Goal: Information Seeking & Learning: Learn about a topic

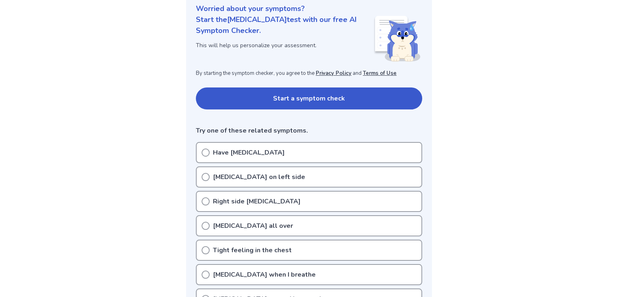
scroll to position [96, 0]
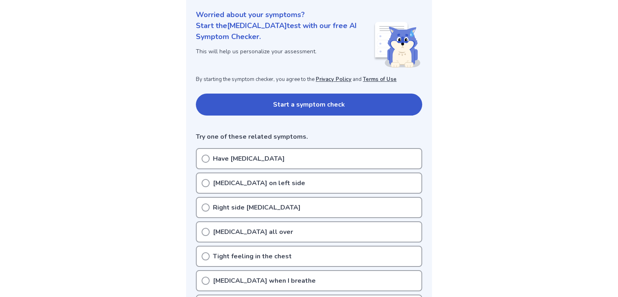
click at [273, 106] on button "Start a symptom check" at bounding box center [309, 104] width 226 height 22
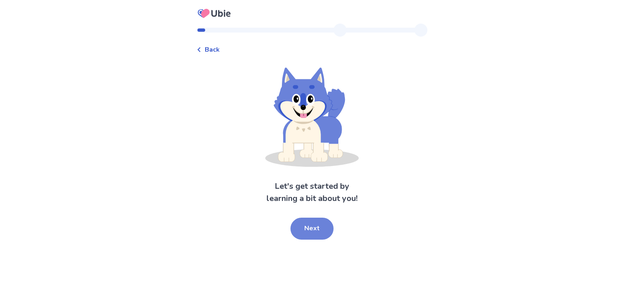
click at [328, 222] on button "Next" at bounding box center [312, 228] width 43 height 22
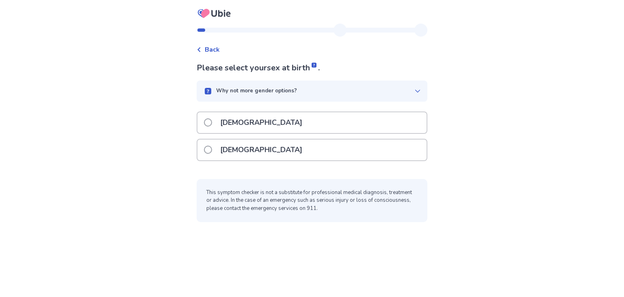
click at [328, 222] on div "Back Please select your sex at birth . Why not more gender options? Male Female…" at bounding box center [312, 127] width 244 height 206
click at [276, 120] on div "Male" at bounding box center [312, 122] width 229 height 21
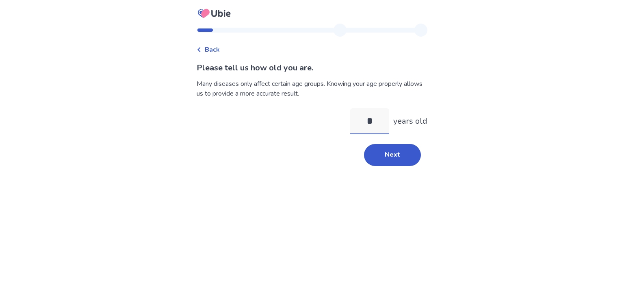
type input "**"
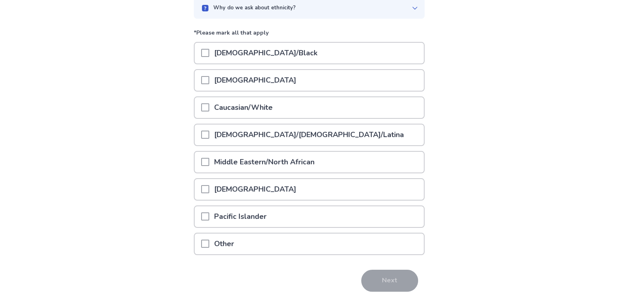
scroll to position [91, 0]
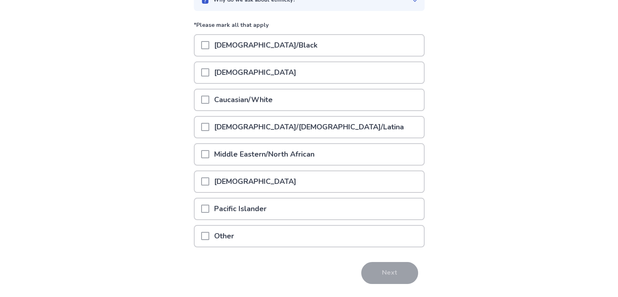
click at [257, 78] on div "Asian" at bounding box center [309, 72] width 229 height 21
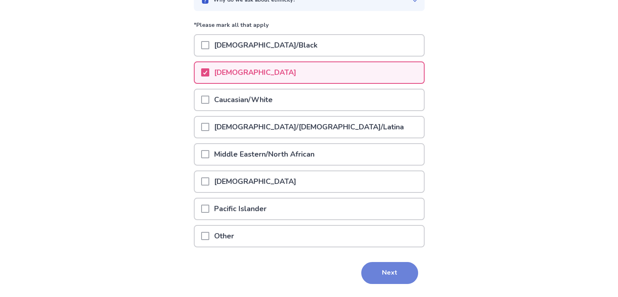
click at [386, 277] on button "Next" at bounding box center [389, 273] width 57 height 22
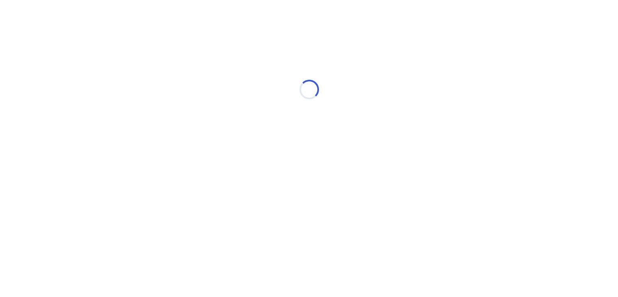
scroll to position [0, 0]
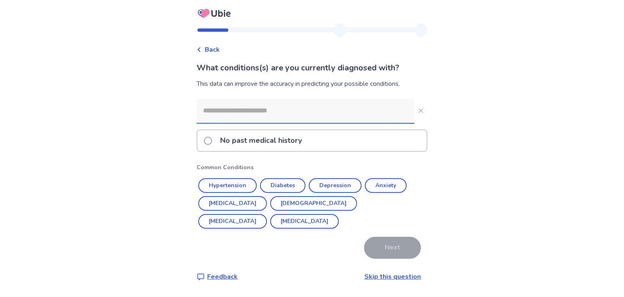
click at [324, 120] on input at bounding box center [306, 110] width 218 height 24
click at [275, 181] on button "Diabetes" at bounding box center [283, 185] width 46 height 15
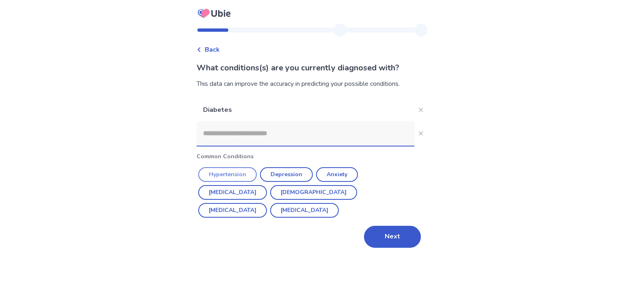
click at [243, 180] on button "Hypertension" at bounding box center [227, 174] width 59 height 15
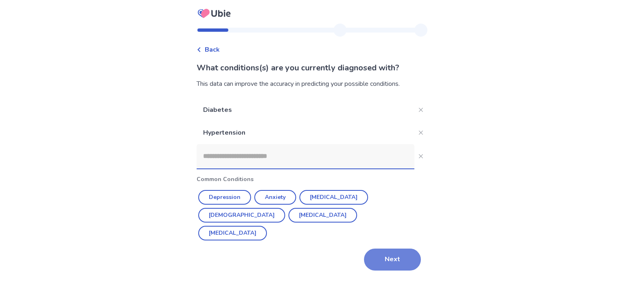
click at [404, 248] on button "Next" at bounding box center [392, 259] width 57 height 22
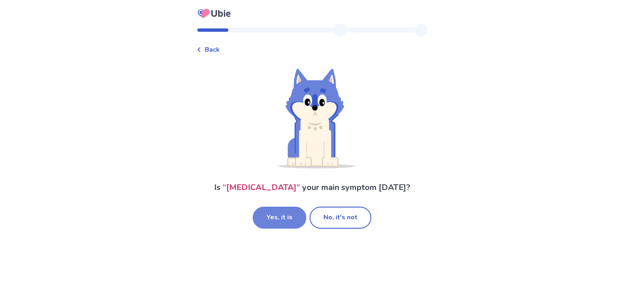
click at [265, 219] on button "Yes, it is" at bounding box center [280, 217] width 54 height 22
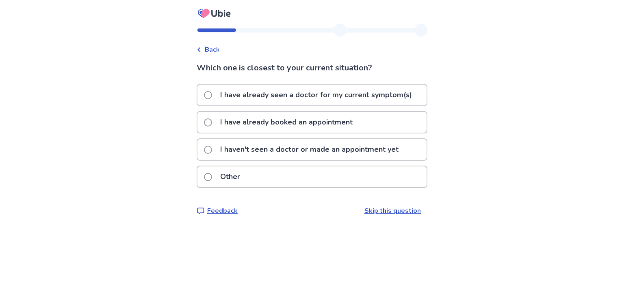
click at [323, 102] on p "I have already seen a doctor for my current symptom(s)" at bounding box center [316, 95] width 202 height 21
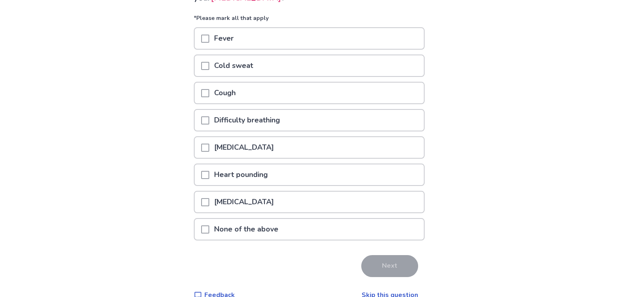
scroll to position [83, 0]
click at [283, 206] on div "[MEDICAL_DATA]" at bounding box center [309, 201] width 229 height 21
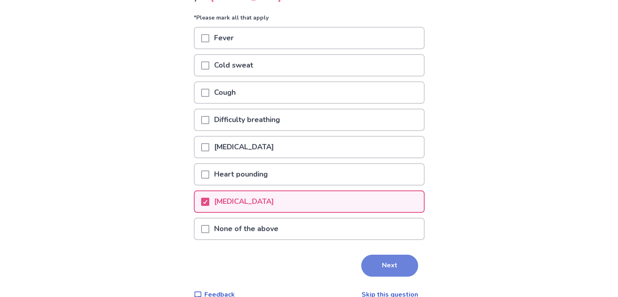
click at [380, 265] on button "Next" at bounding box center [389, 265] width 57 height 22
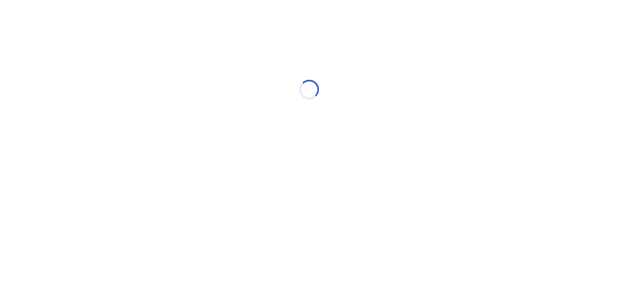
scroll to position [0, 0]
select select "*"
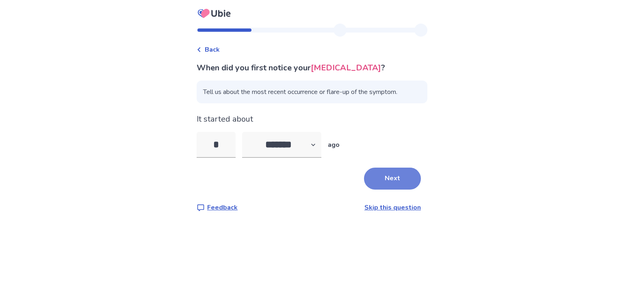
type input "*"
click at [399, 184] on button "Next" at bounding box center [392, 178] width 57 height 22
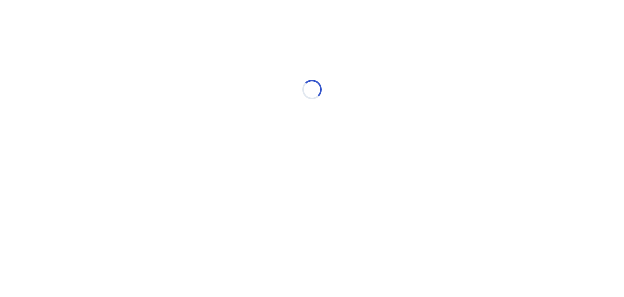
select select "*"
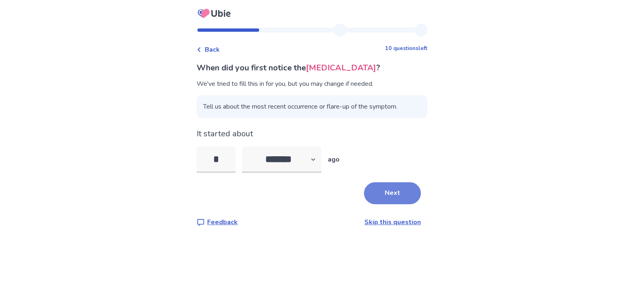
click at [409, 192] on button "Next" at bounding box center [392, 193] width 57 height 22
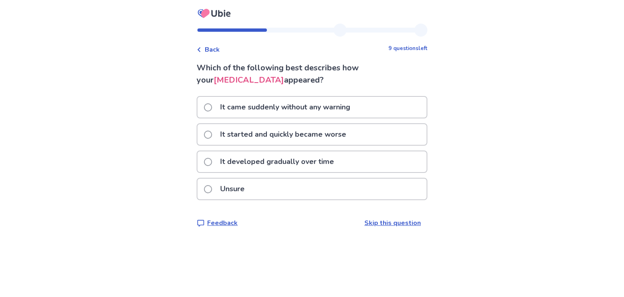
click at [328, 105] on p "It came suddenly without any warning" at bounding box center [285, 107] width 140 height 21
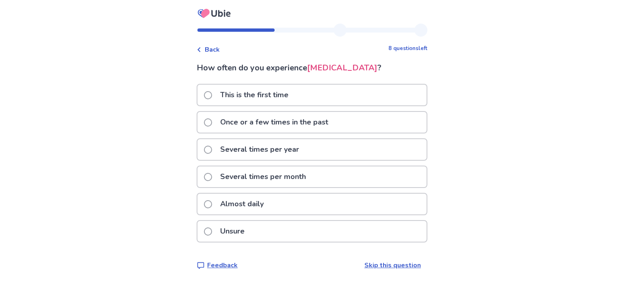
click at [358, 101] on div "This is the first time" at bounding box center [312, 95] width 229 height 21
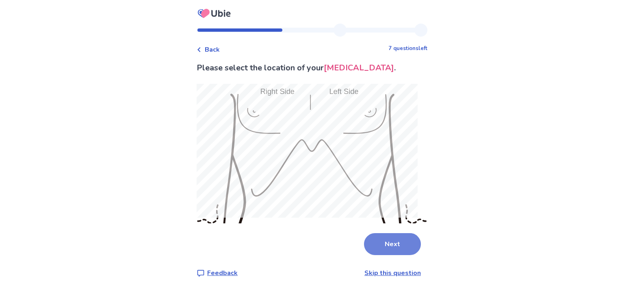
click at [390, 239] on button "Next" at bounding box center [392, 244] width 57 height 22
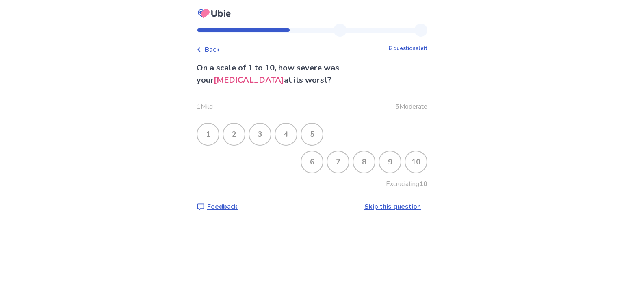
click at [357, 161] on div "8" at bounding box center [364, 161] width 21 height 21
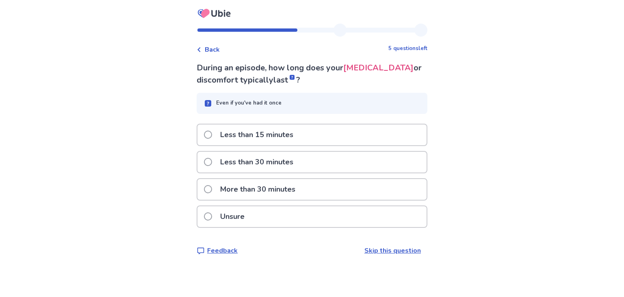
click at [306, 135] on div "Less than 15 minutes" at bounding box center [312, 134] width 229 height 21
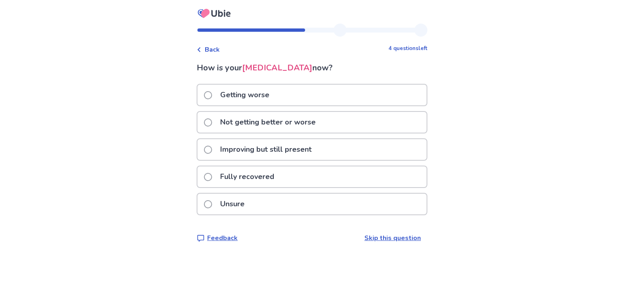
click at [348, 119] on div "Not getting better or worse" at bounding box center [312, 122] width 229 height 21
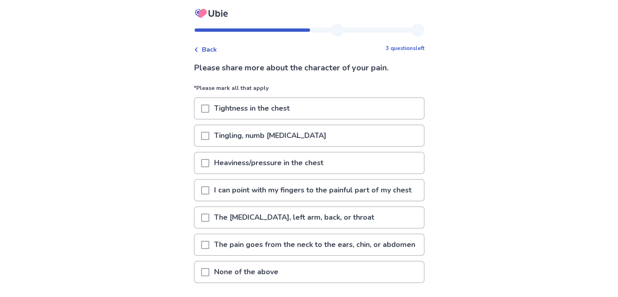
click at [374, 104] on div "Tightness in the chest" at bounding box center [309, 108] width 229 height 21
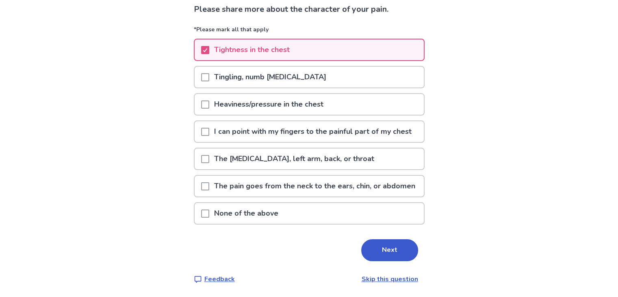
scroll to position [89, 0]
click at [381, 243] on button "Next" at bounding box center [389, 250] width 57 height 22
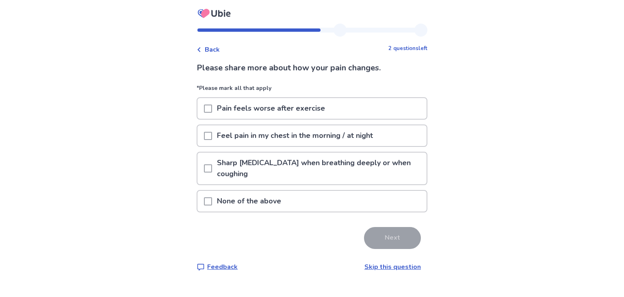
click at [215, 50] on span "Back" at bounding box center [212, 50] width 15 height 10
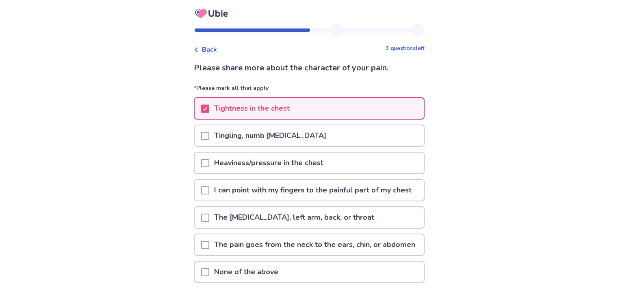
scroll to position [46, 0]
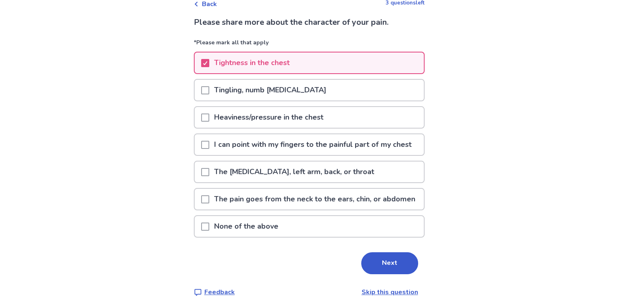
click at [294, 209] on p "The pain goes from the neck to the ears, chin, or abdomen" at bounding box center [314, 199] width 211 height 21
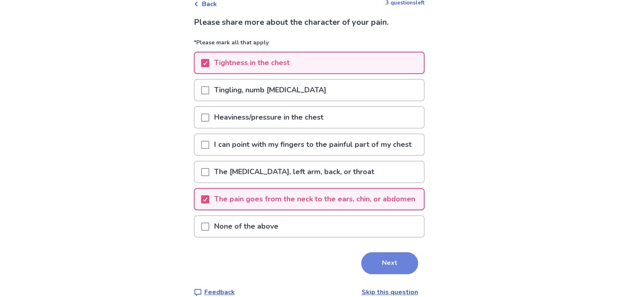
click at [384, 274] on button "Next" at bounding box center [389, 263] width 57 height 22
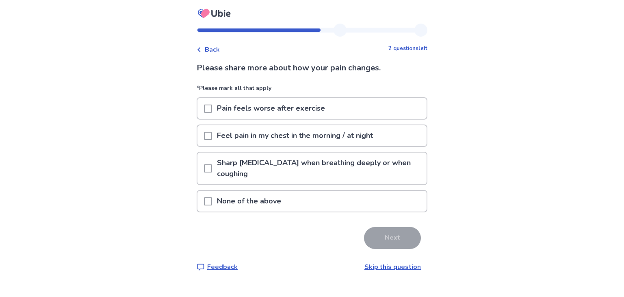
click at [337, 196] on div "None of the above" at bounding box center [312, 201] width 229 height 21
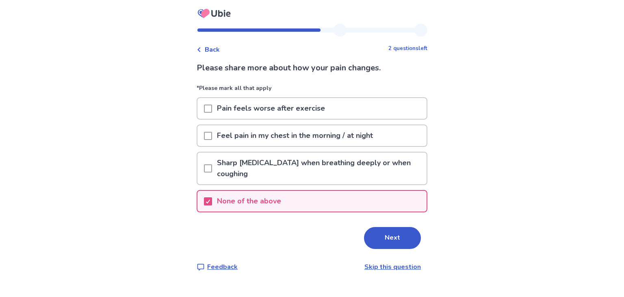
click at [385, 140] on div "Feel pain in my chest in the morning / at night" at bounding box center [312, 135] width 229 height 21
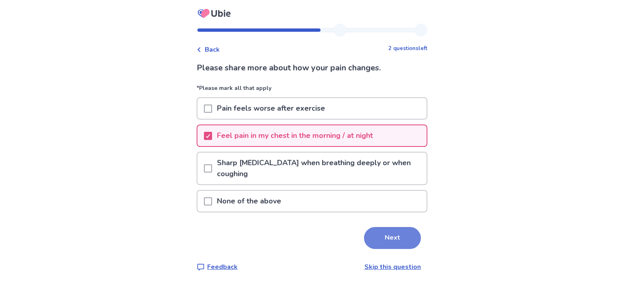
click at [380, 235] on button "Next" at bounding box center [392, 238] width 57 height 22
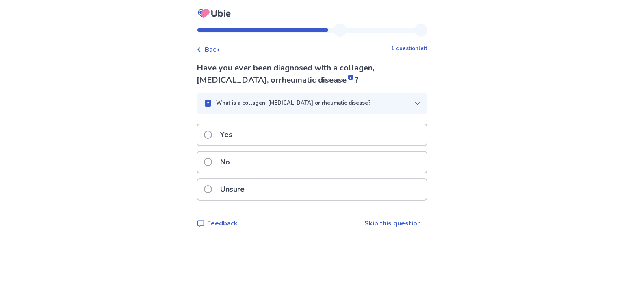
click at [332, 168] on div "No" at bounding box center [312, 162] width 229 height 21
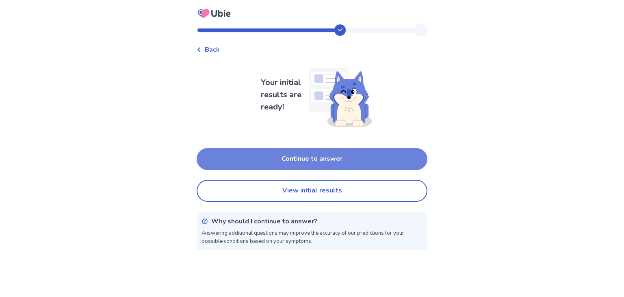
click at [339, 166] on button "Continue to answer" at bounding box center [312, 159] width 231 height 22
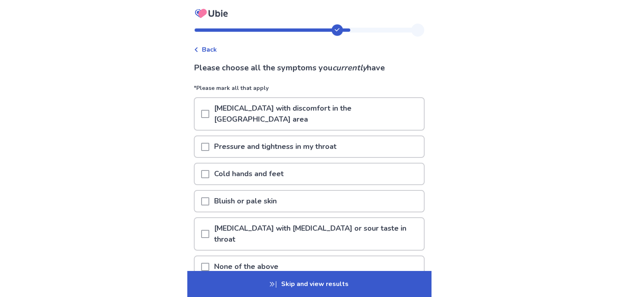
click at [274, 286] on icon at bounding box center [273, 284] width 7 height 7
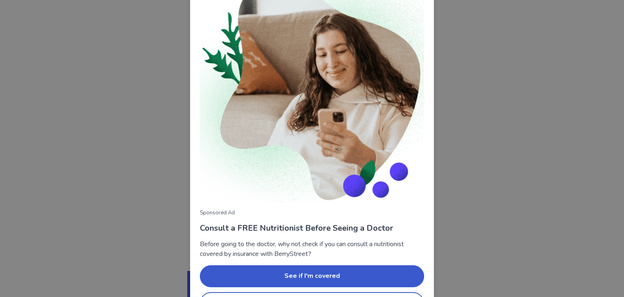
scroll to position [59, 0]
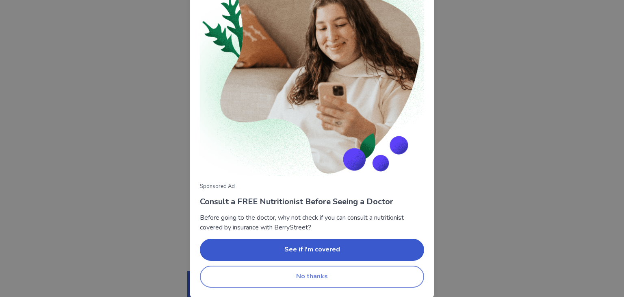
click at [294, 272] on button "No thanks" at bounding box center [312, 276] width 224 height 22
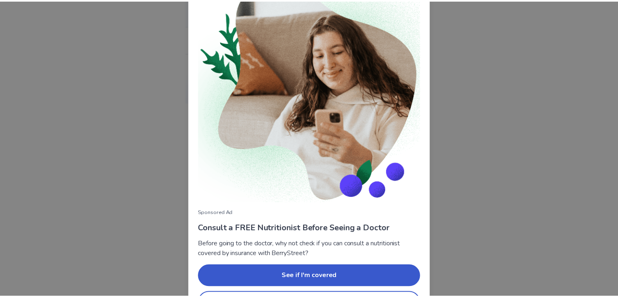
scroll to position [59, 0]
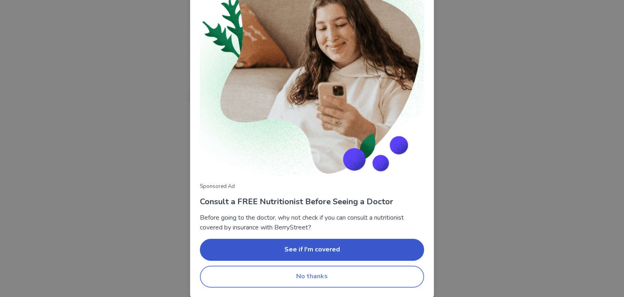
click at [288, 282] on button "No thanks" at bounding box center [312, 276] width 224 height 22
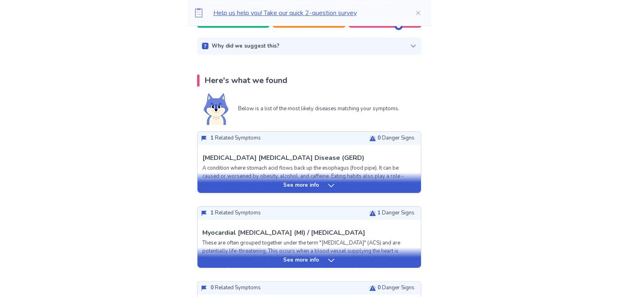
scroll to position [131, 0]
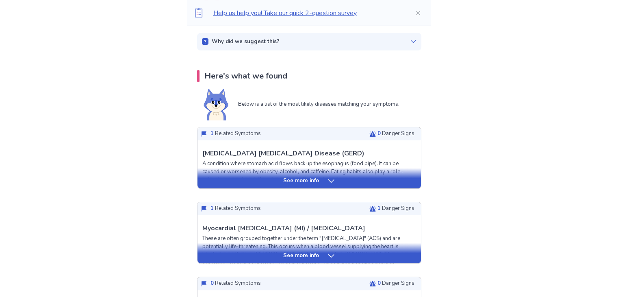
click at [349, 171] on div "See more info" at bounding box center [310, 178] width 224 height 20
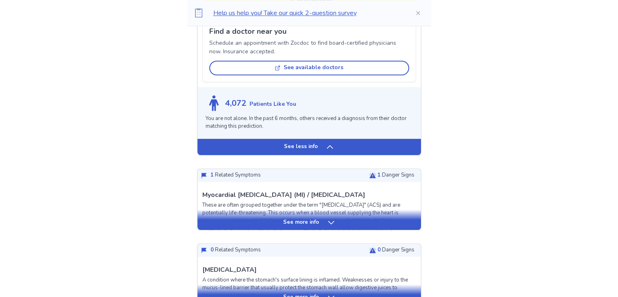
scroll to position [661, 0]
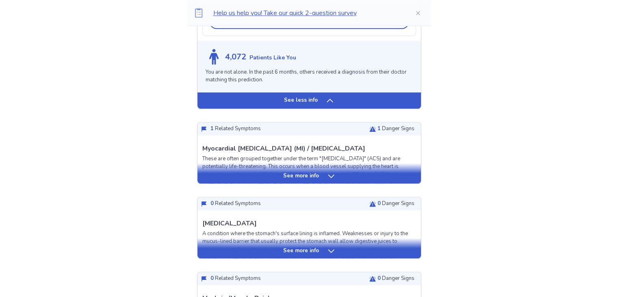
click at [338, 160] on p "These are often grouped together under the term "Acute Coronary Syndrome" (ACS)…" at bounding box center [309, 175] width 214 height 40
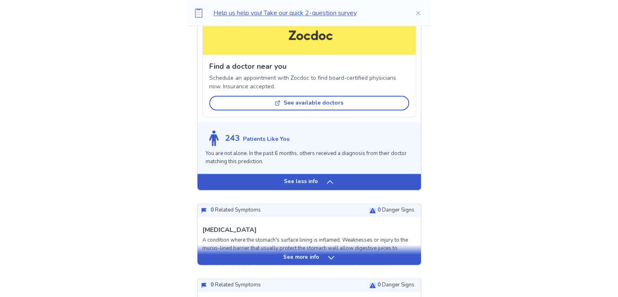
scroll to position [1175, 0]
click at [363, 233] on div "Gastritis A condition where the stomach's surface lining is inflamed. Weaknesse…" at bounding box center [309, 249] width 214 height 51
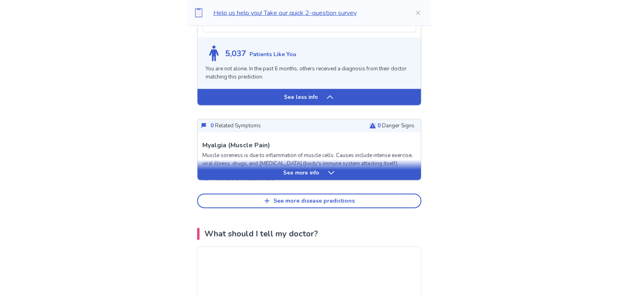
scroll to position [1845, 0]
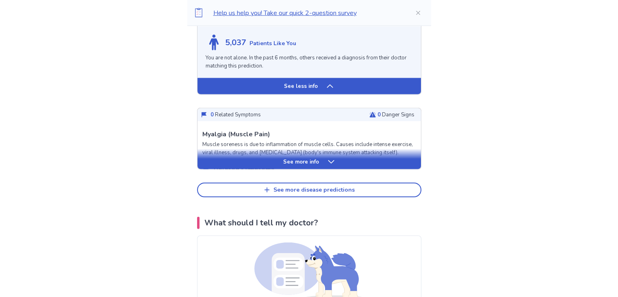
click at [406, 141] on p "Muscle soreness is due to inflammation of muscle cells. Causes include intense …" at bounding box center [309, 149] width 214 height 16
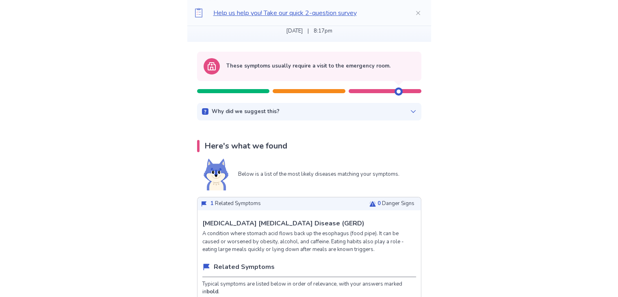
scroll to position [0, 0]
